Goal: Task Accomplishment & Management: Use online tool/utility

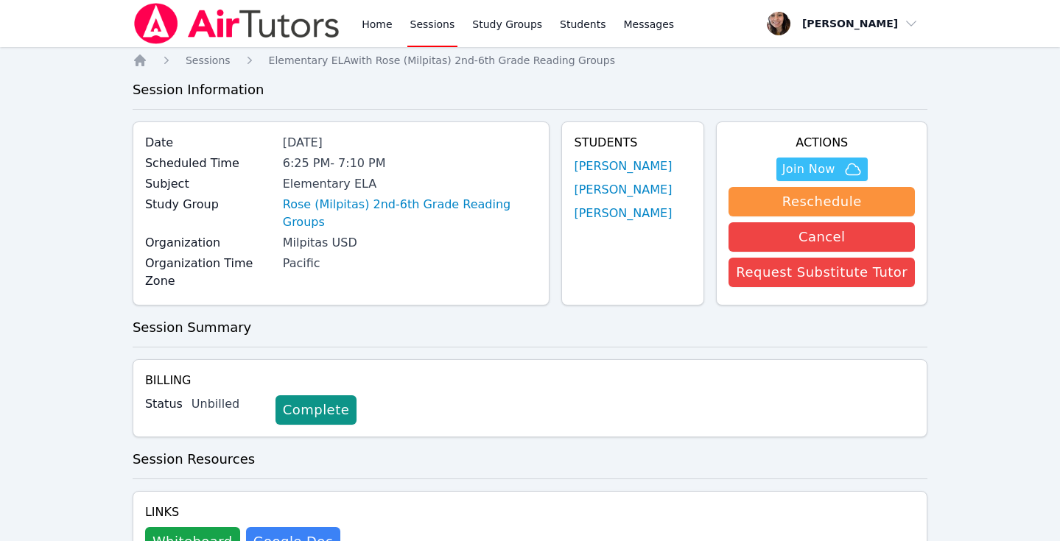
click at [437, 25] on link "Sessions" at bounding box center [432, 23] width 51 height 47
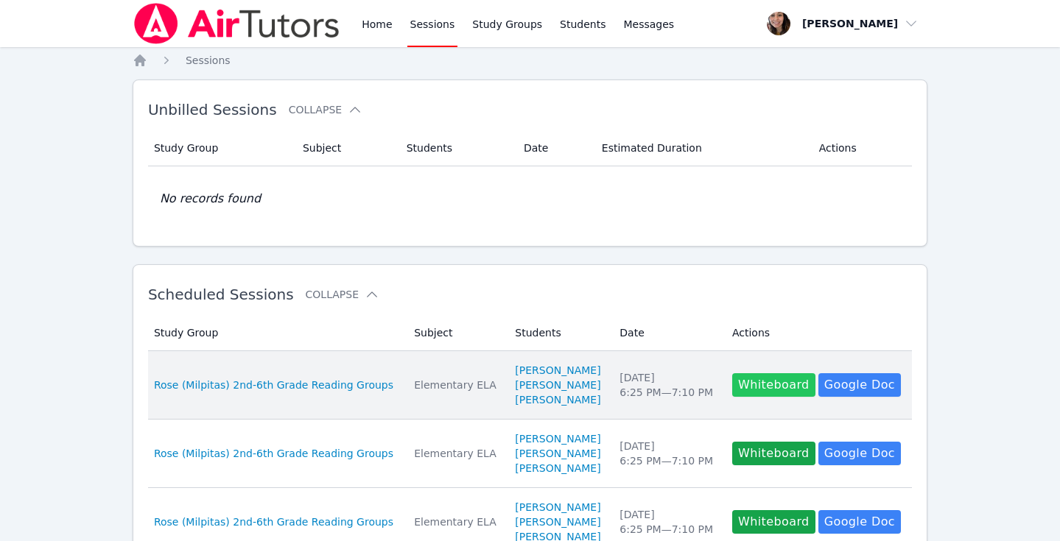
click at [786, 384] on button "Whiteboard" at bounding box center [773, 385] width 83 height 24
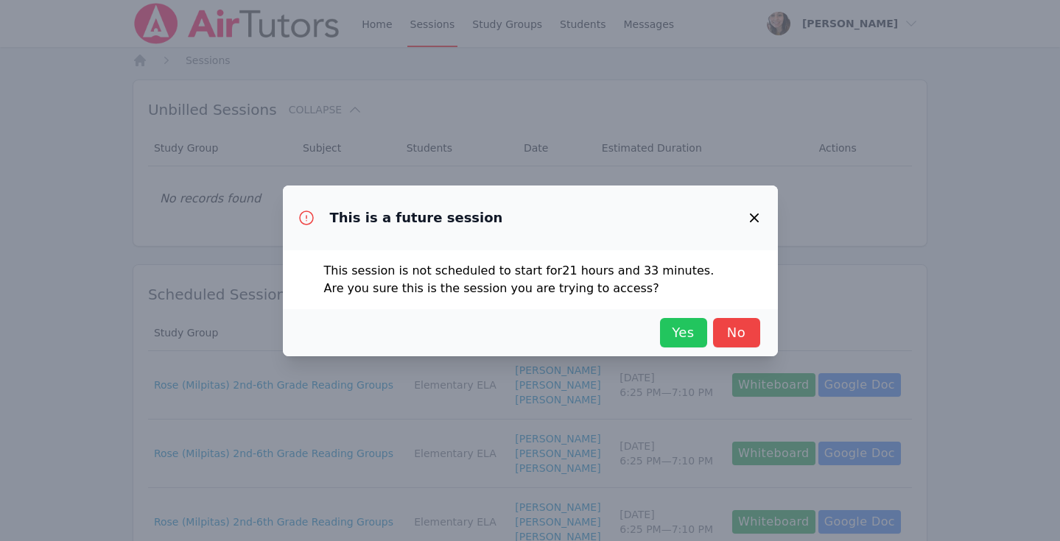
click at [681, 332] on span "Yes" at bounding box center [683, 332] width 32 height 21
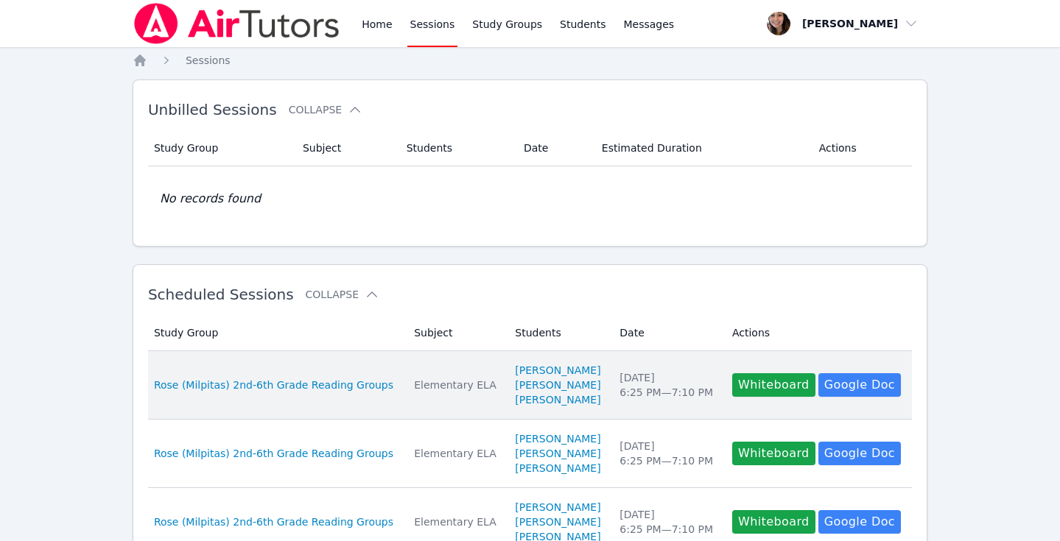
click at [306, 403] on td "Study Group Rose (Milpitas) 2nd-6th Grade Reading Groups" at bounding box center [276, 385] width 257 height 68
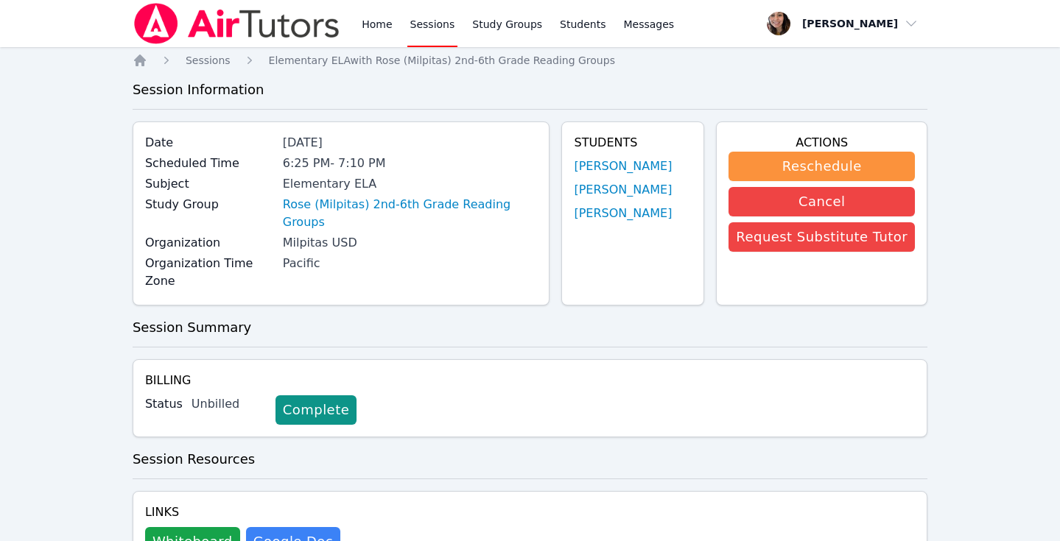
click at [411, 15] on link "Sessions" at bounding box center [432, 23] width 51 height 47
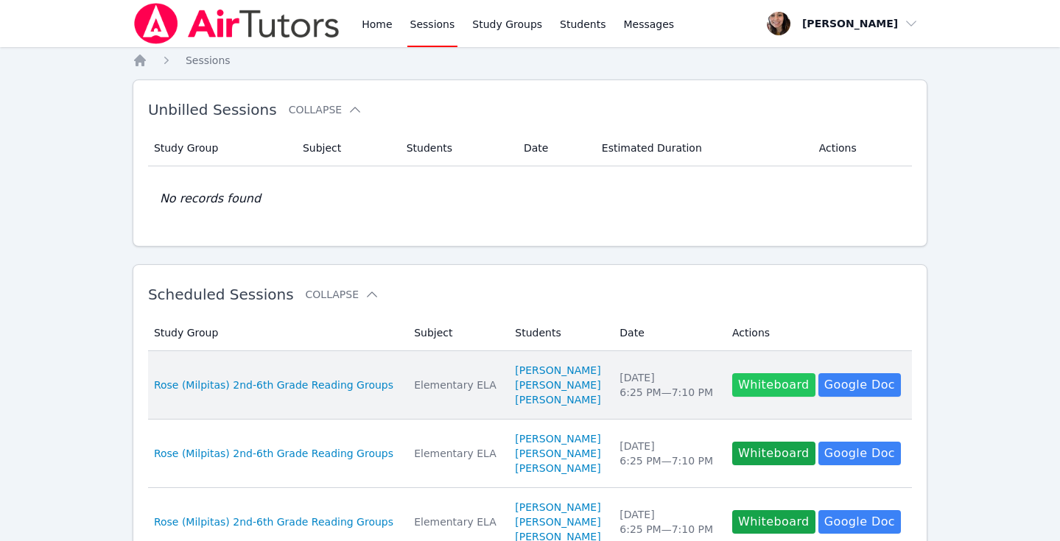
click at [780, 392] on button "Whiteboard" at bounding box center [773, 385] width 83 height 24
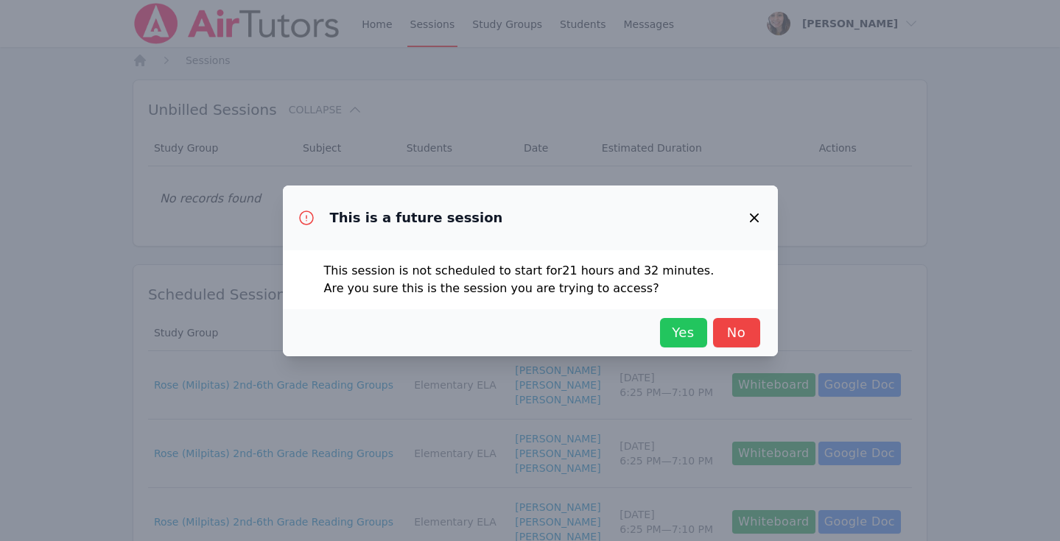
click at [673, 339] on span "Yes" at bounding box center [683, 332] width 32 height 21
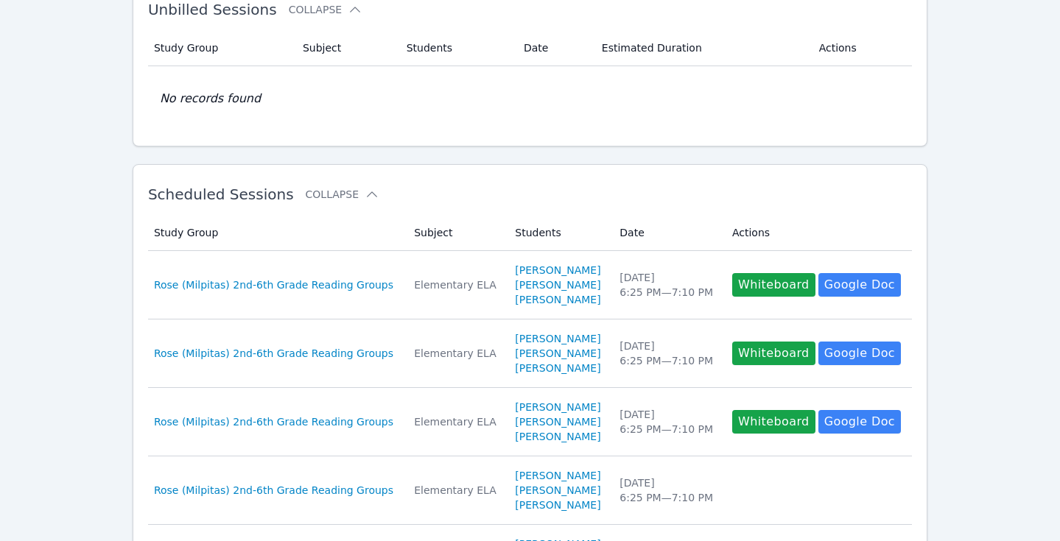
scroll to position [104, 0]
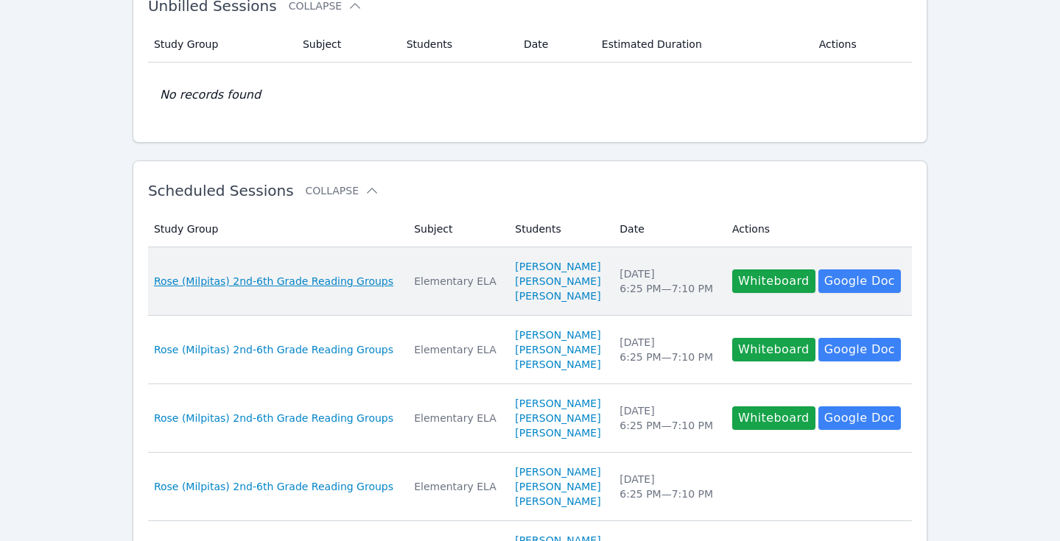
click at [357, 283] on span "Rose (Milpitas) 2nd-6th Grade Reading Groups" at bounding box center [273, 281] width 239 height 15
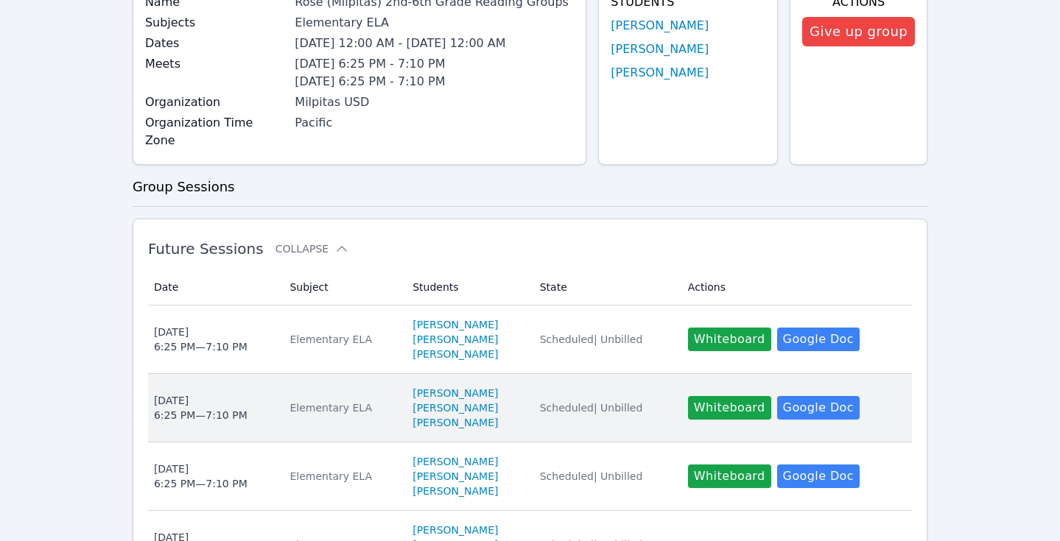
scroll to position [191, 0]
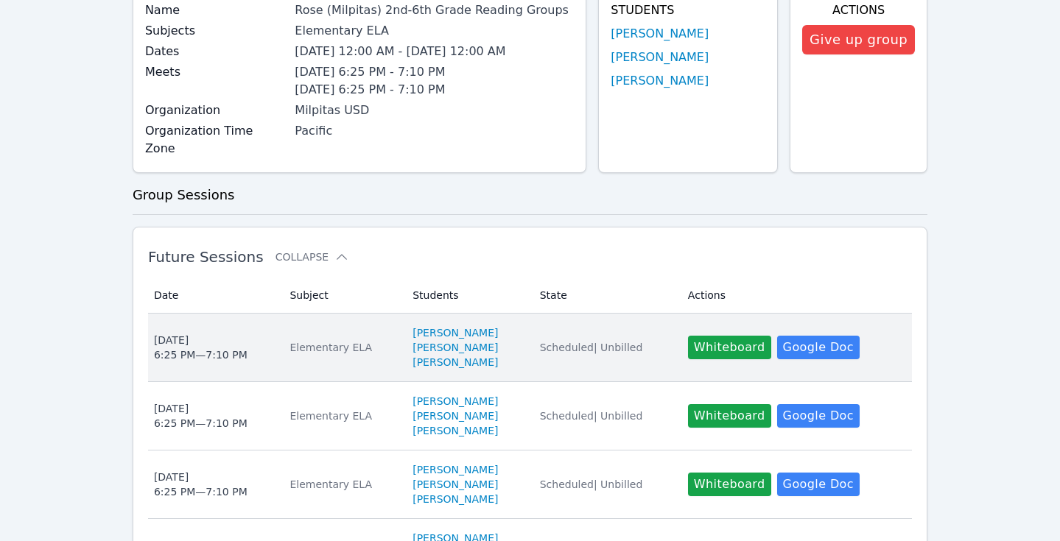
click at [325, 344] on td "Subject Elementary ELA" at bounding box center [342, 348] width 123 height 68
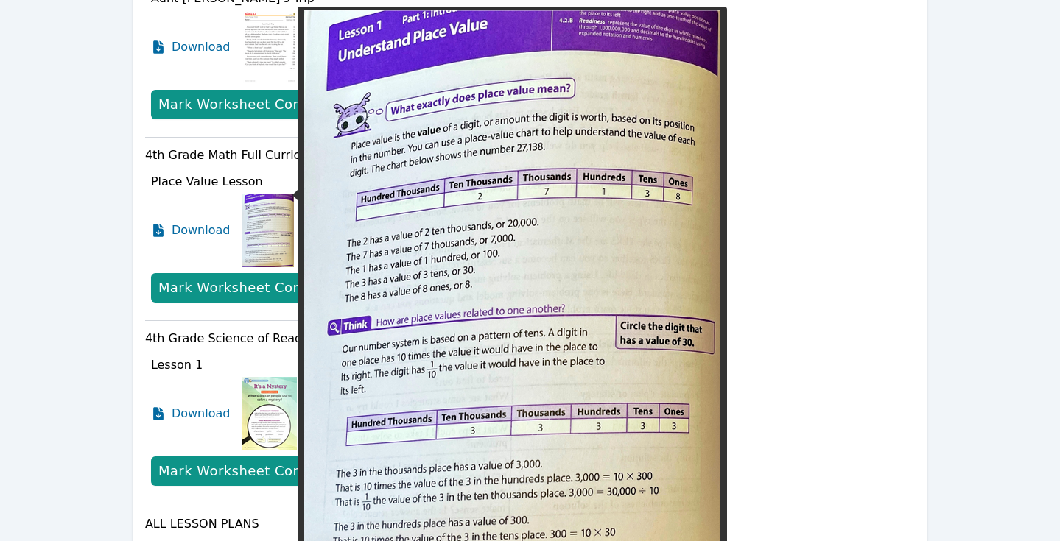
scroll to position [851, 0]
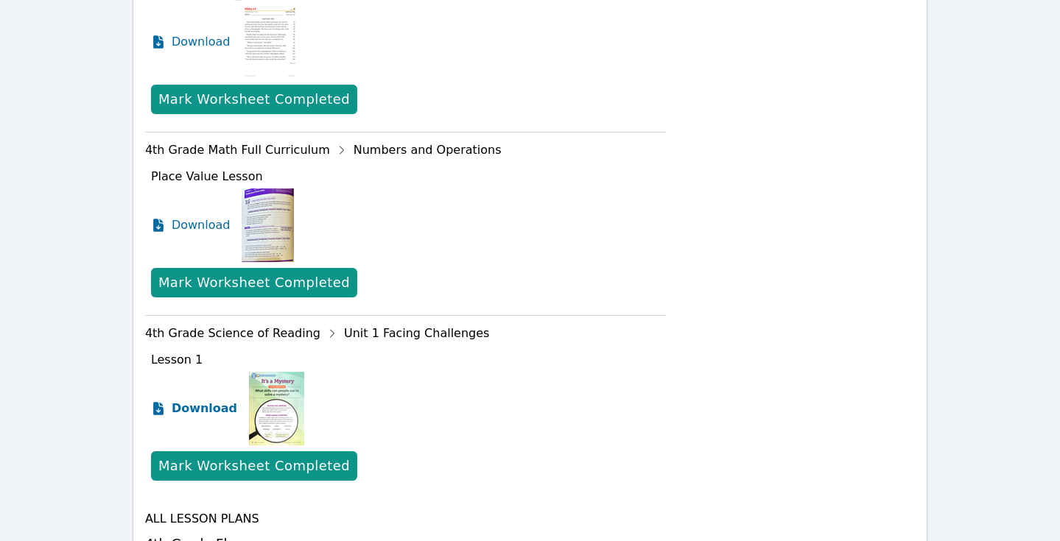
click at [180, 400] on span "Download" at bounding box center [205, 409] width 66 height 18
